Goal: Task Accomplishment & Management: Use online tool/utility

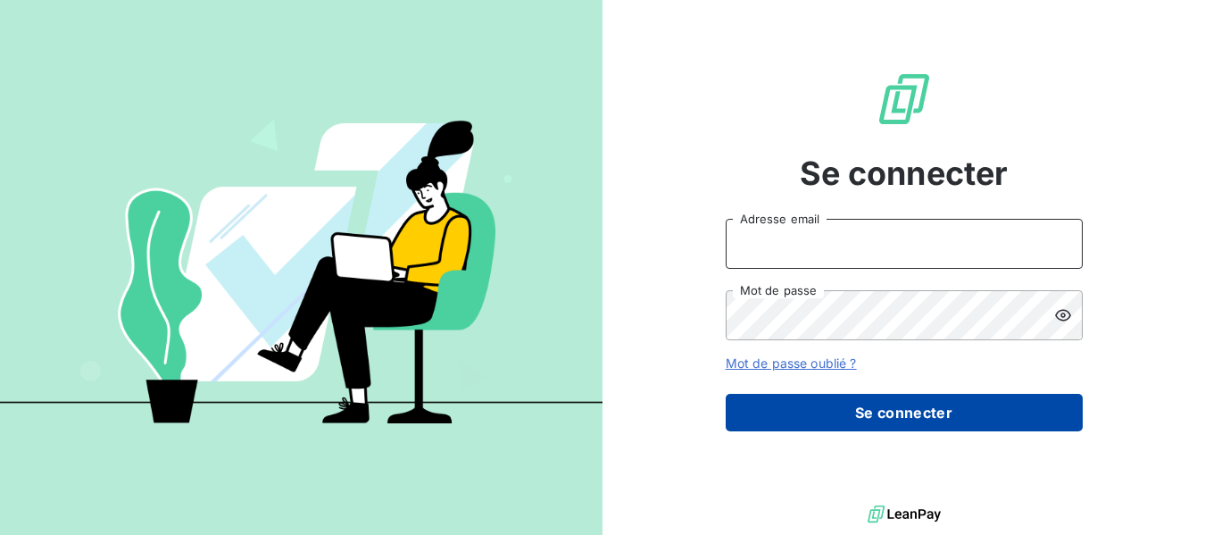
type input "[EMAIL_ADDRESS][DOMAIN_NAME]"
click at [895, 399] on button "Se connecter" at bounding box center [904, 412] width 357 height 37
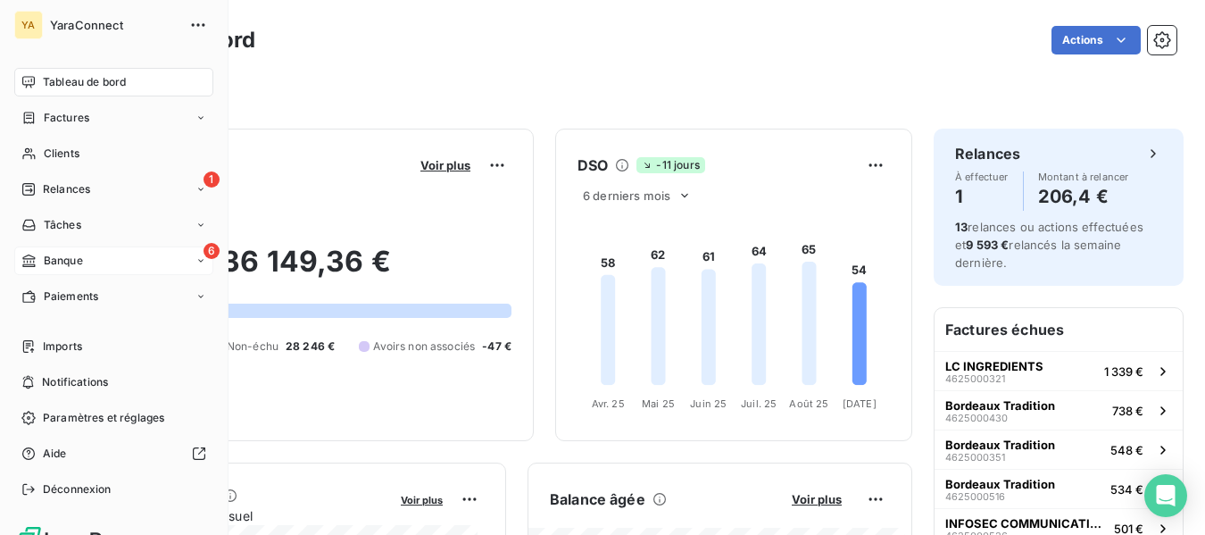
click at [72, 249] on div "6 Banque" at bounding box center [113, 260] width 199 height 29
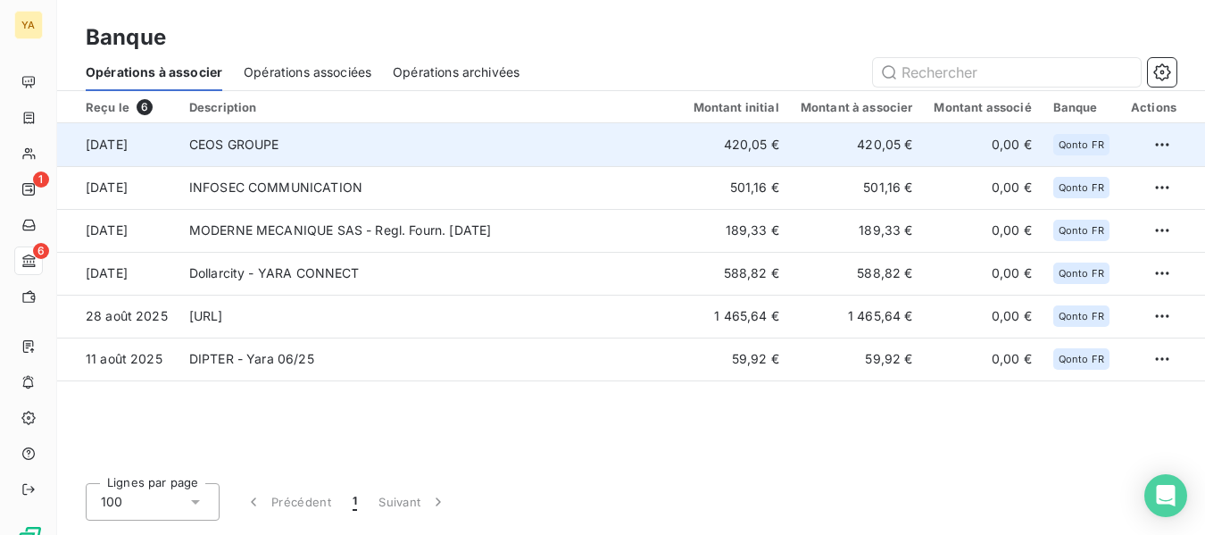
click at [468, 144] on td "CEOS GROUPE" at bounding box center [431, 144] width 504 height 43
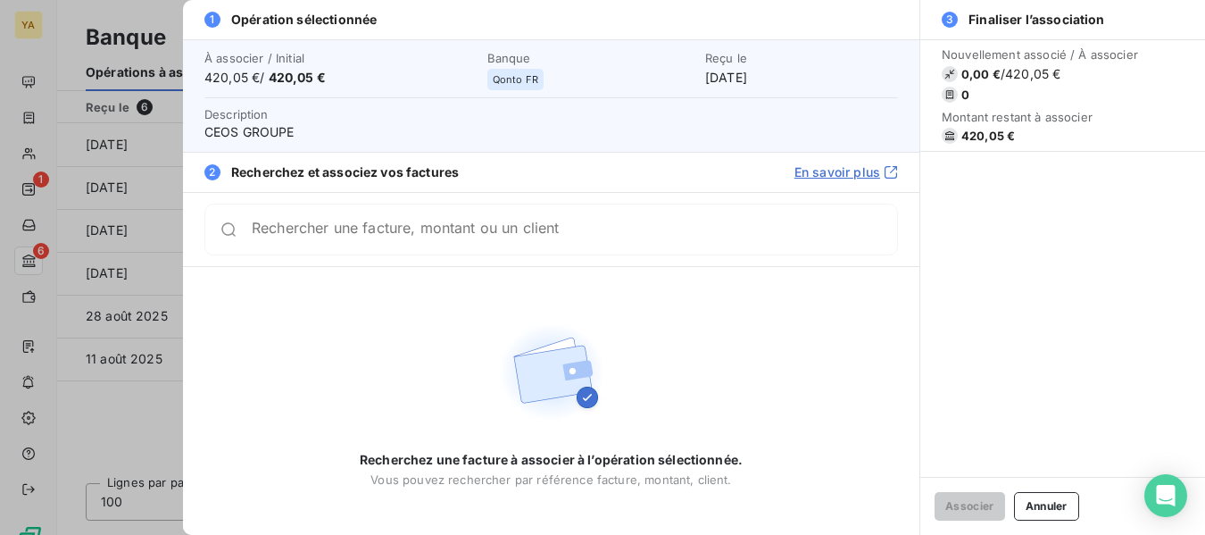
click at [479, 237] on input "Rechercher une facture, montant ou un client" at bounding box center [574, 230] width 645 height 18
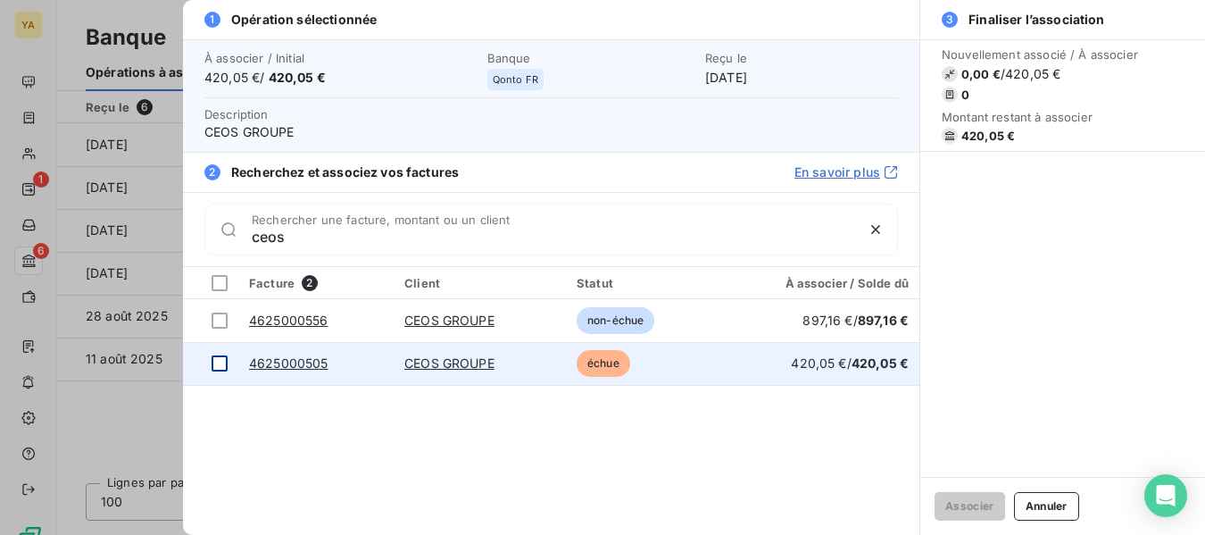
type input "ceos"
click at [217, 362] on div at bounding box center [220, 363] width 16 height 16
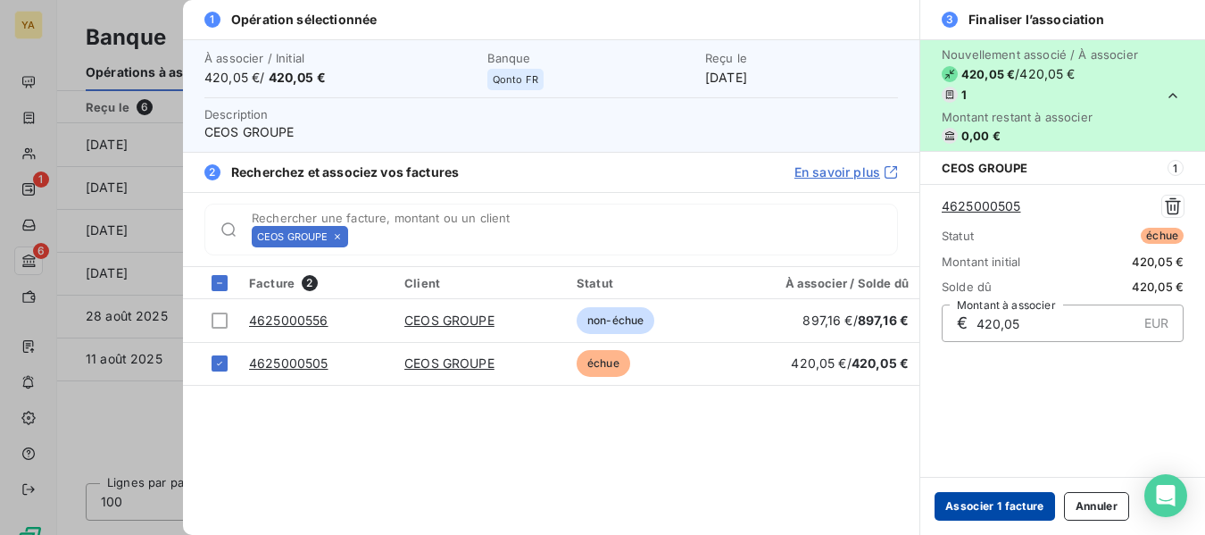
click at [997, 503] on button "Associer 1 facture" at bounding box center [995, 506] width 121 height 29
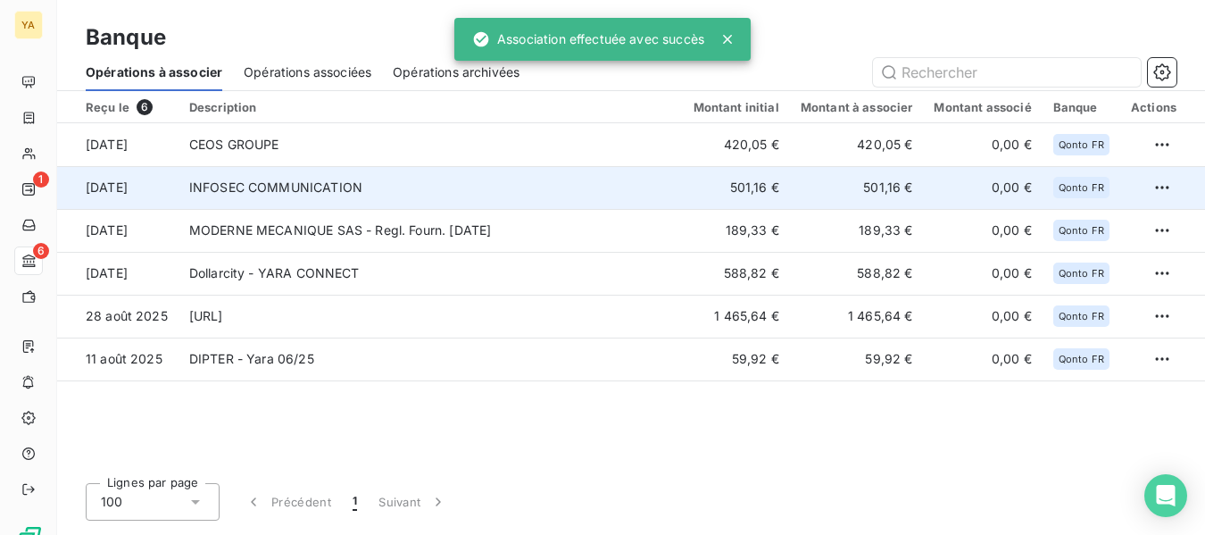
click at [193, 186] on td "INFOSEC COMMUNICATION" at bounding box center [431, 187] width 504 height 43
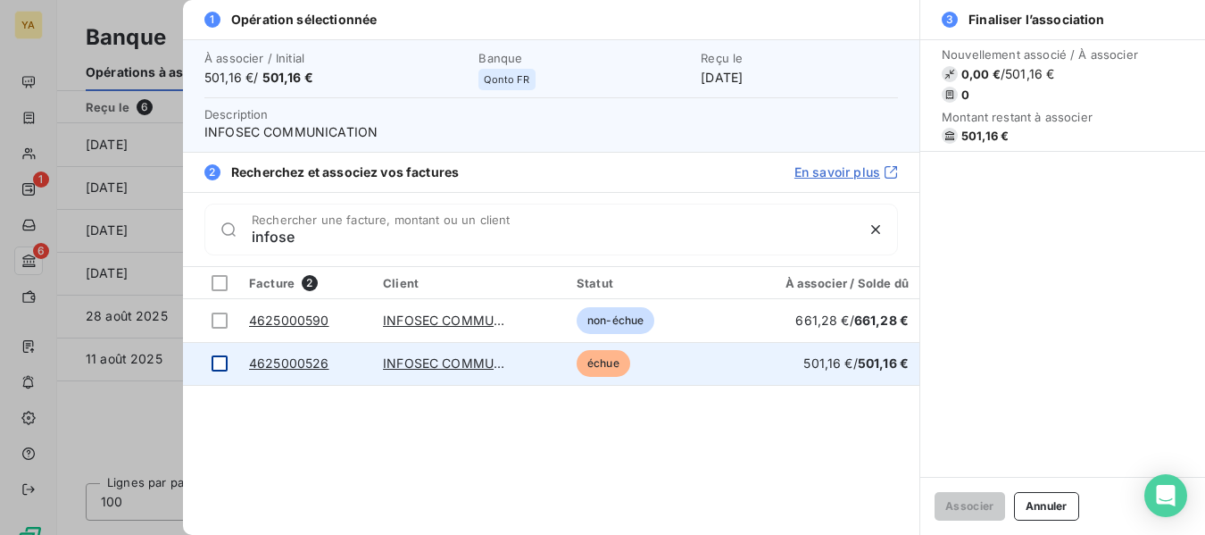
type input "infose"
click at [218, 363] on div at bounding box center [220, 363] width 16 height 16
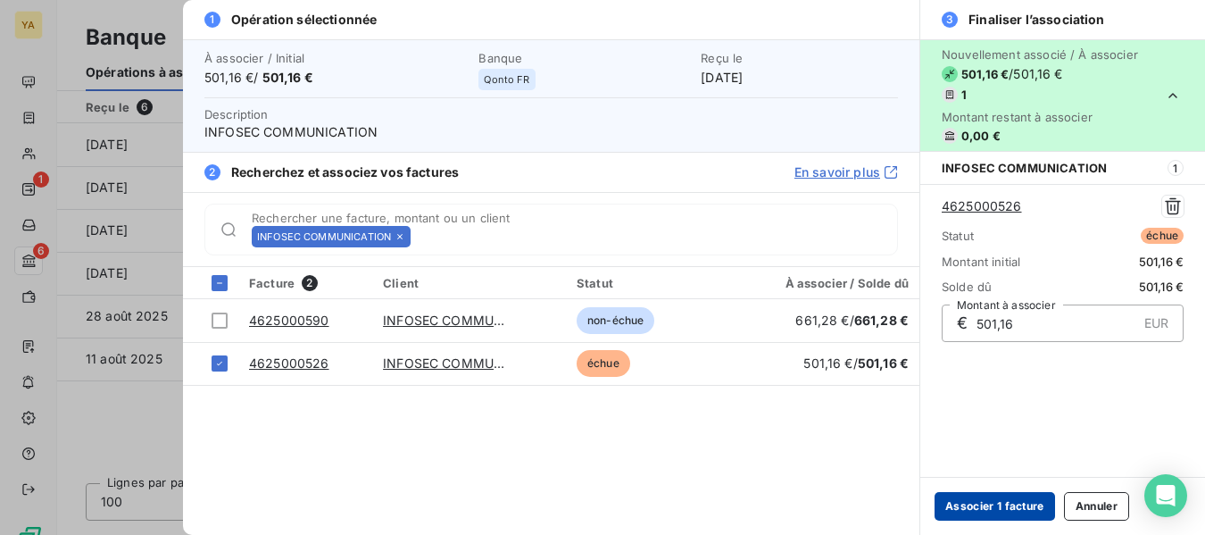
click at [998, 508] on button "Associer 1 facture" at bounding box center [995, 506] width 121 height 29
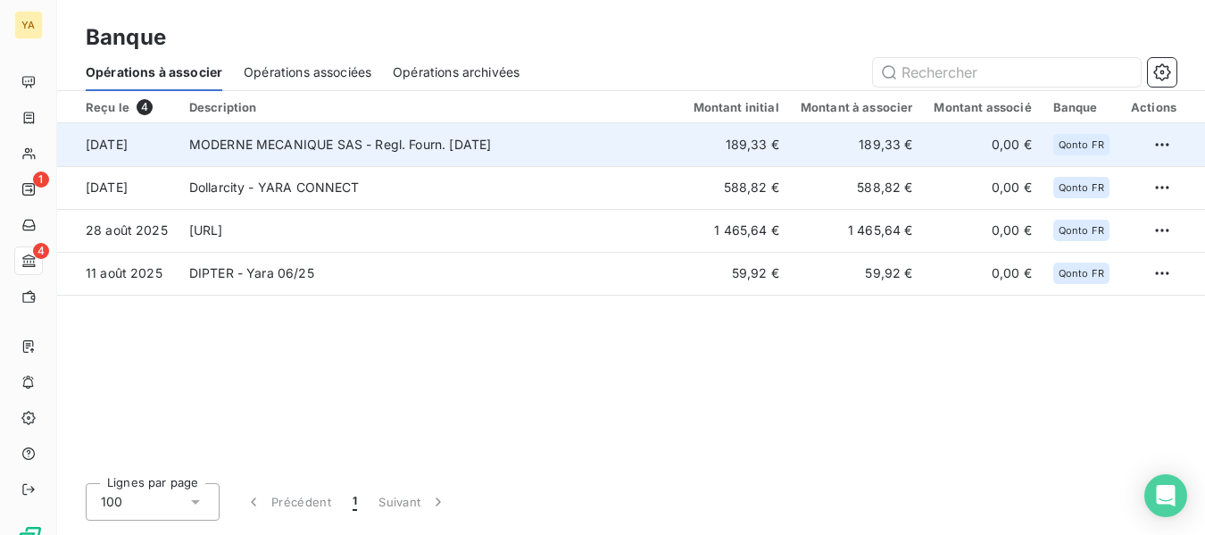
click at [412, 149] on td "MODERNE MECANIQUE SAS - Regl. Fourn. [DATE]" at bounding box center [431, 144] width 504 height 43
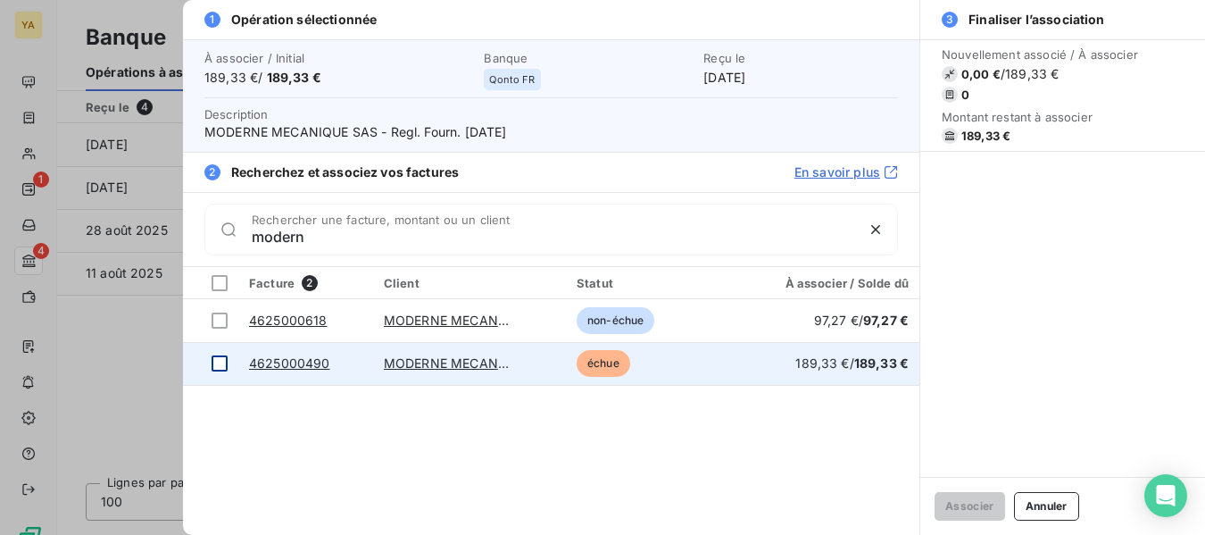
type input "modern"
click at [219, 359] on div at bounding box center [220, 363] width 16 height 16
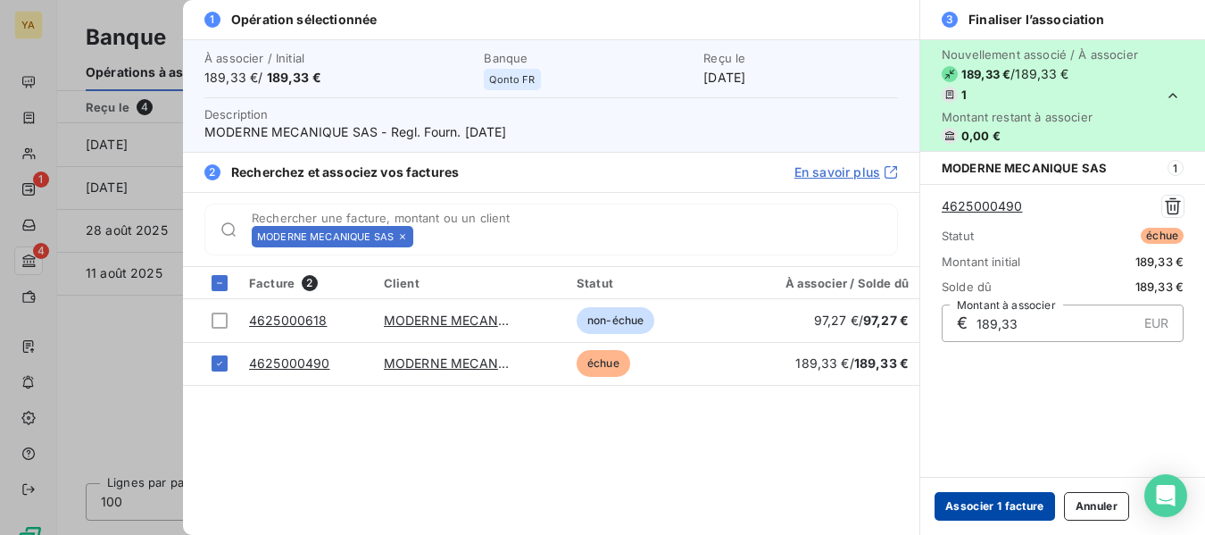
click at [1021, 513] on button "Associer 1 facture" at bounding box center [995, 506] width 121 height 29
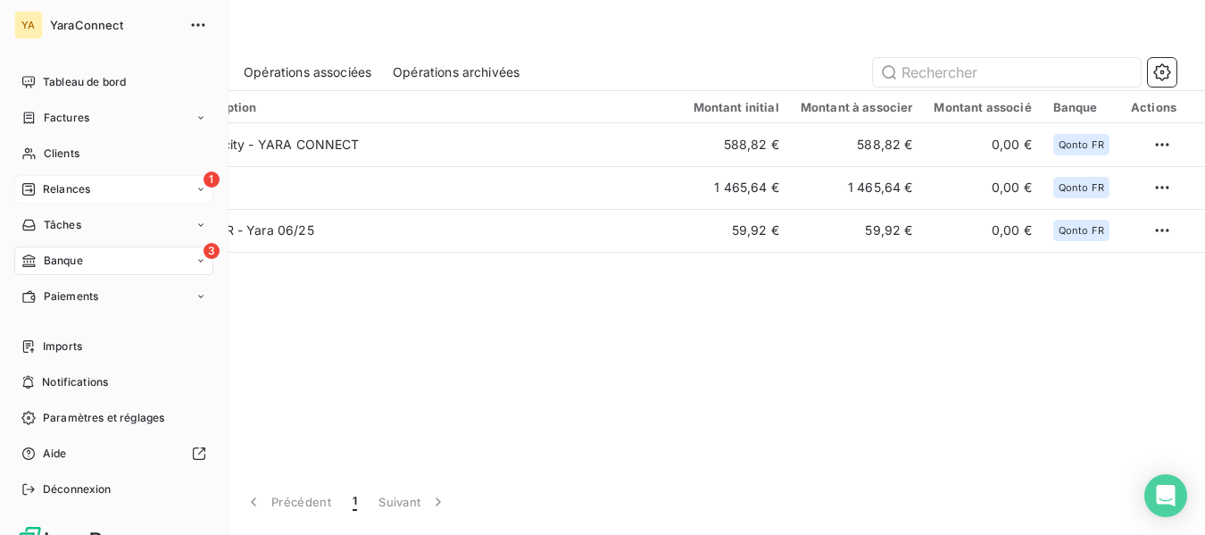
click at [80, 189] on span "Relances" at bounding box center [66, 189] width 47 height 16
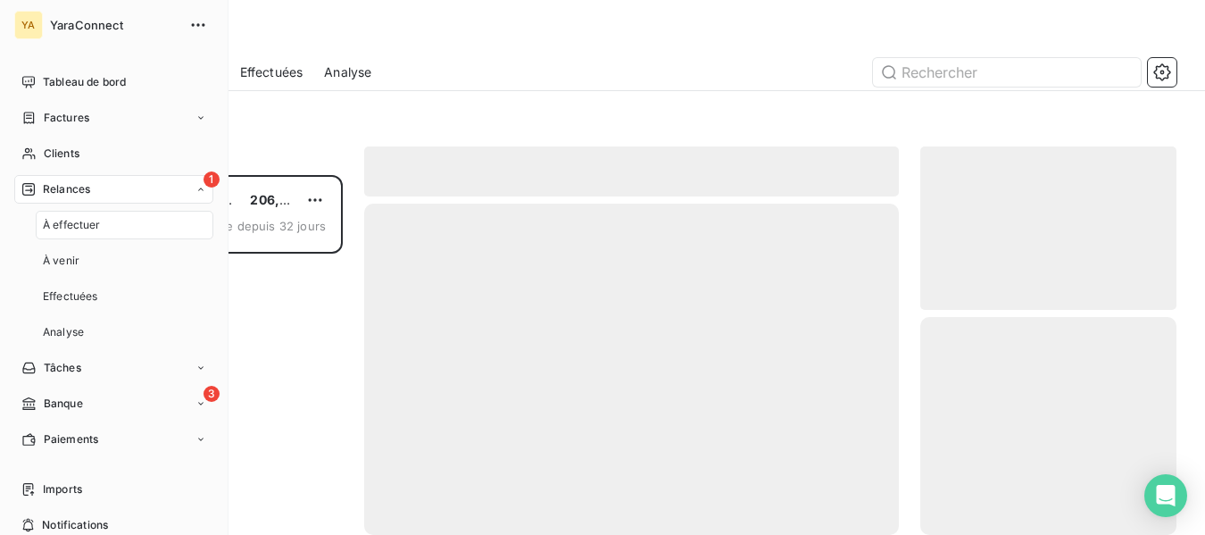
scroll to position [346, 243]
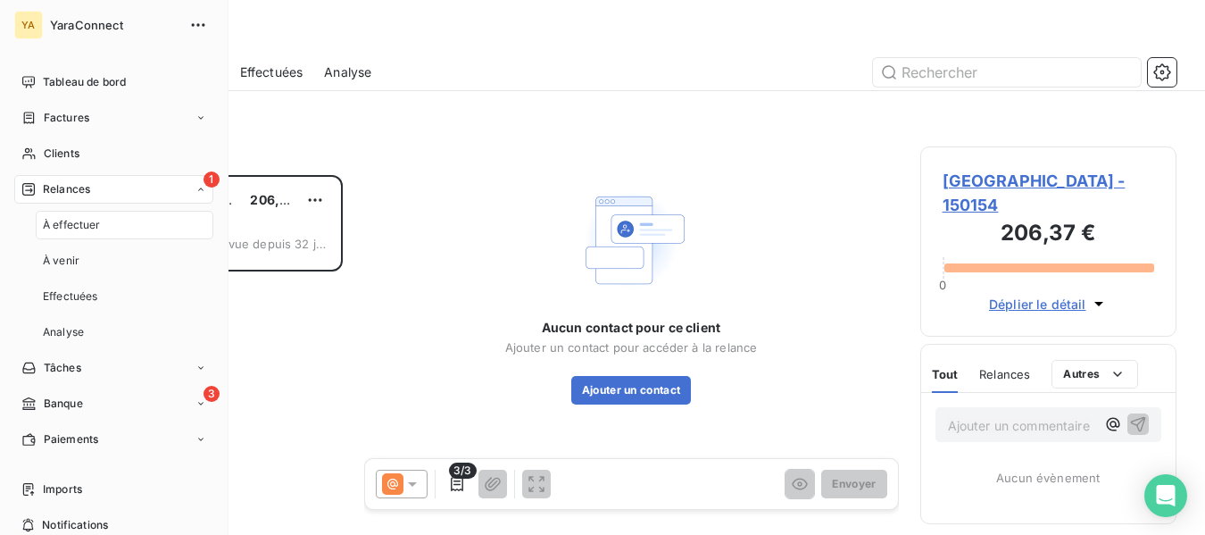
click at [80, 189] on span "Relances" at bounding box center [66, 189] width 47 height 16
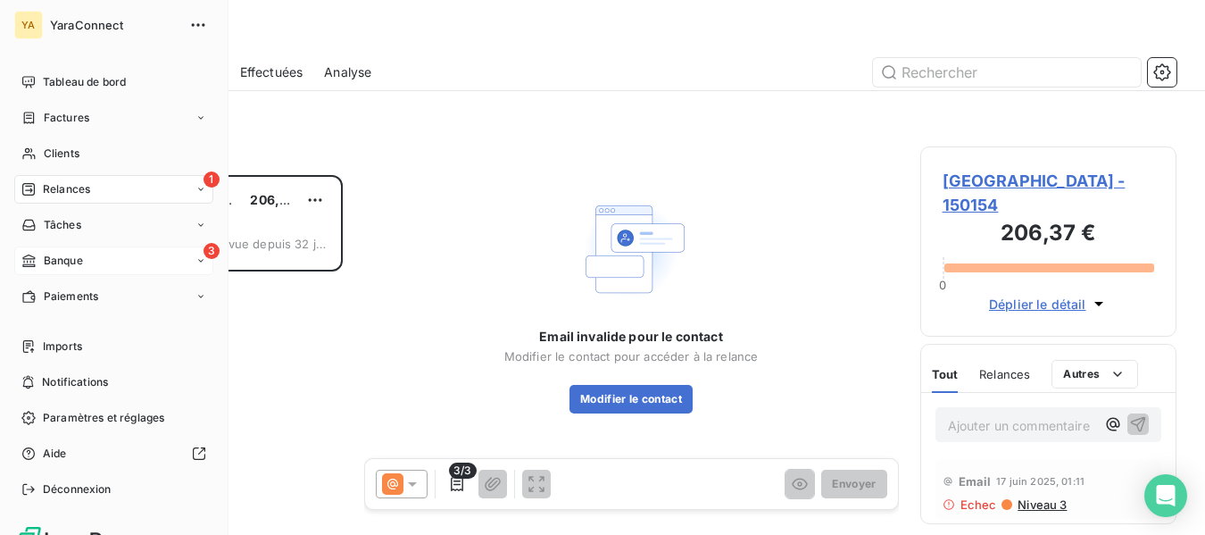
click at [36, 263] on icon at bounding box center [28, 261] width 15 height 14
